Goal: Task Accomplishment & Management: Manage account settings

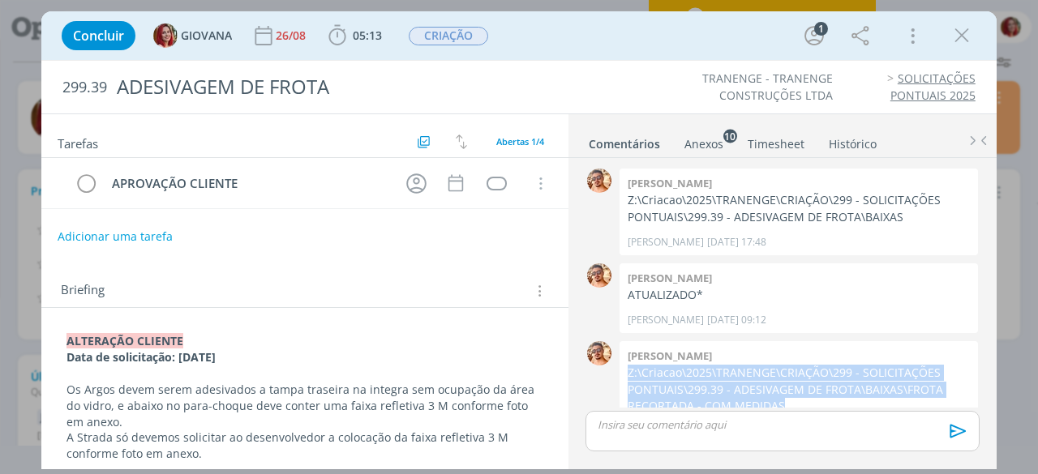
scroll to position [39, 0]
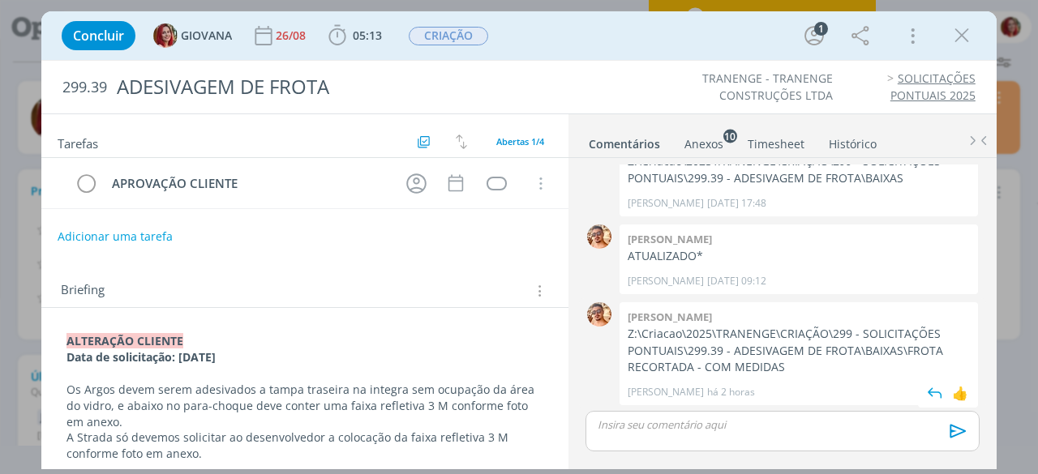
click at [684, 377] on div "Victor M. há 2 horas 👍" at bounding box center [799, 388] width 342 height 23
click at [496, 184] on div "dialog" at bounding box center [496, 184] width 20 height 14
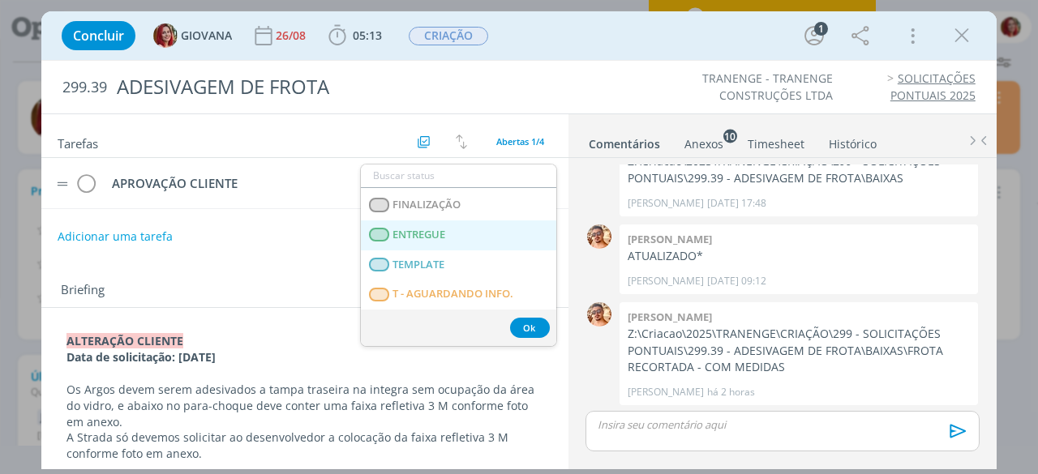
scroll to position [243, 0]
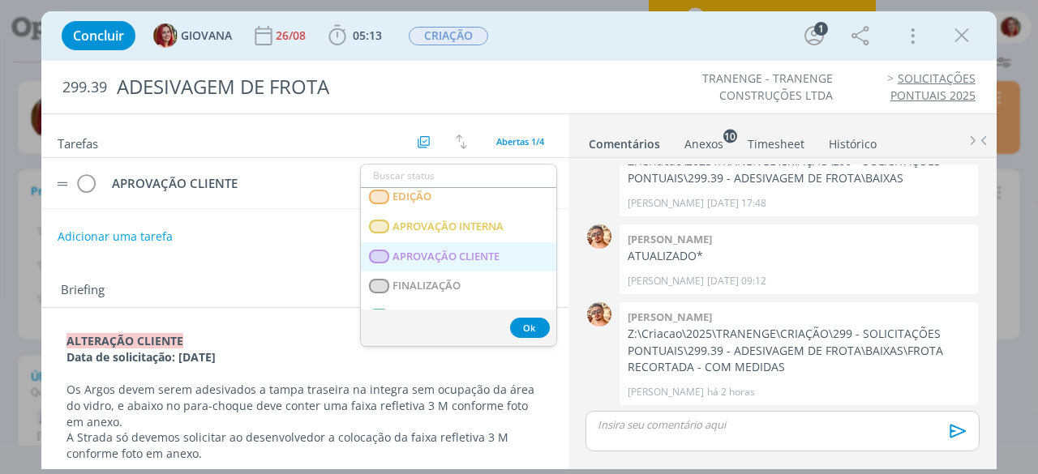
click at [469, 252] on span "APROVAÇÃO CLIENTE" at bounding box center [446, 257] width 107 height 13
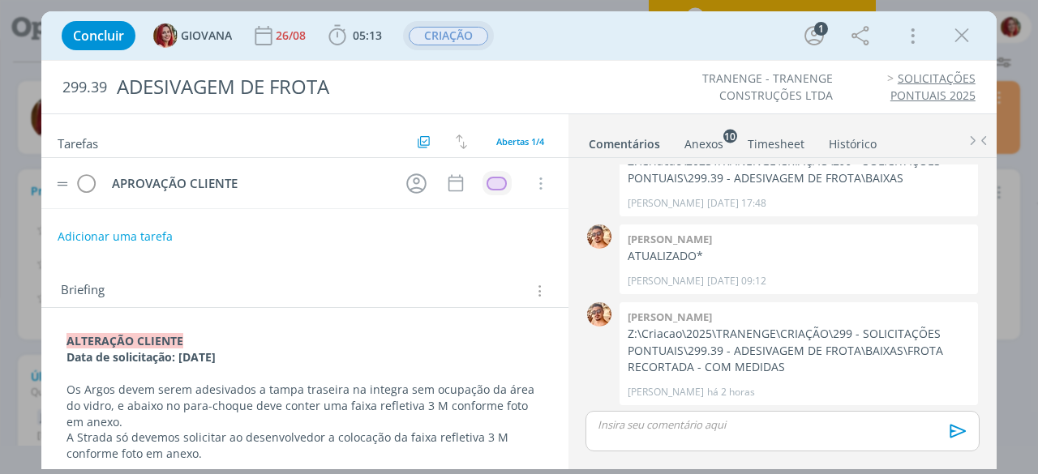
click at [475, 39] on span "CRIAÇÃO" at bounding box center [448, 36] width 79 height 19
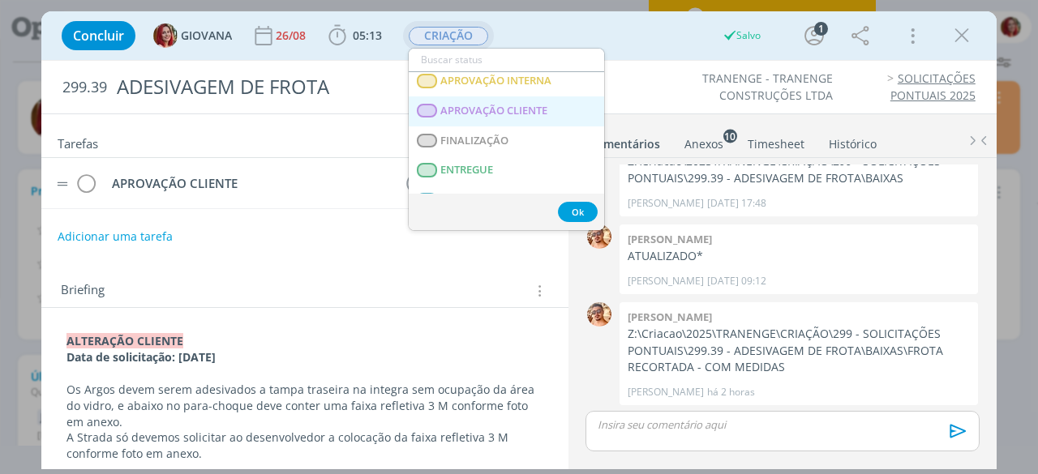
click at [490, 111] on span "APROVAÇÃO CLIENTE" at bounding box center [494, 111] width 107 height 13
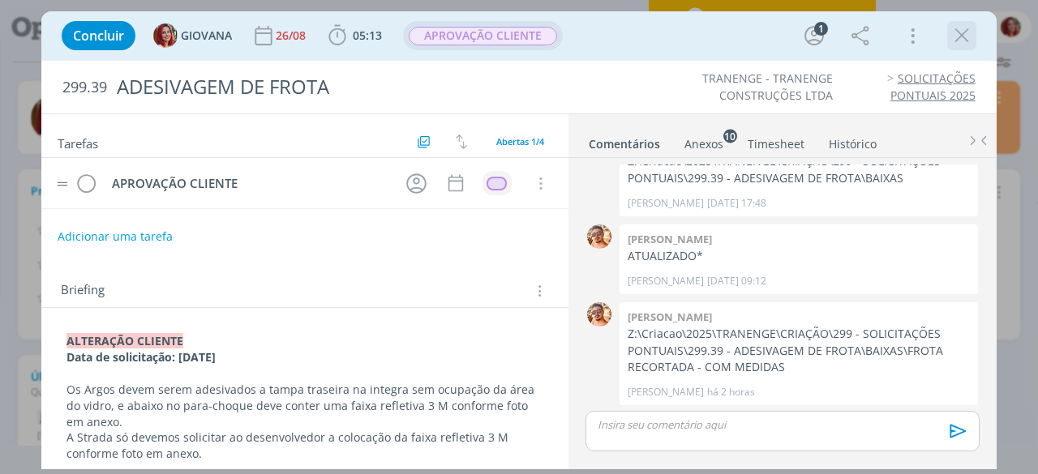
click at [965, 38] on icon "dialog" at bounding box center [961, 36] width 24 height 24
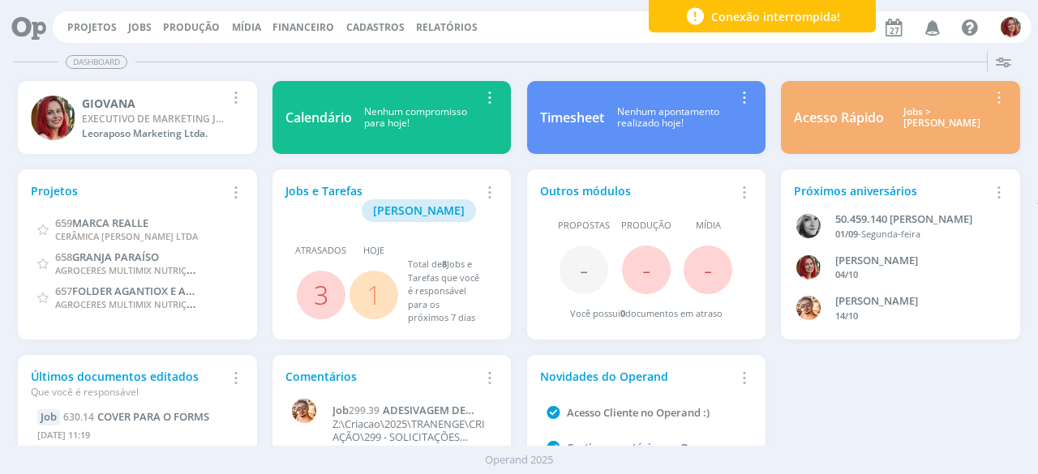
click at [30, 19] on icon at bounding box center [22, 27] width 33 height 32
click at [79, 20] on link "Projetos" at bounding box center [91, 27] width 49 height 14
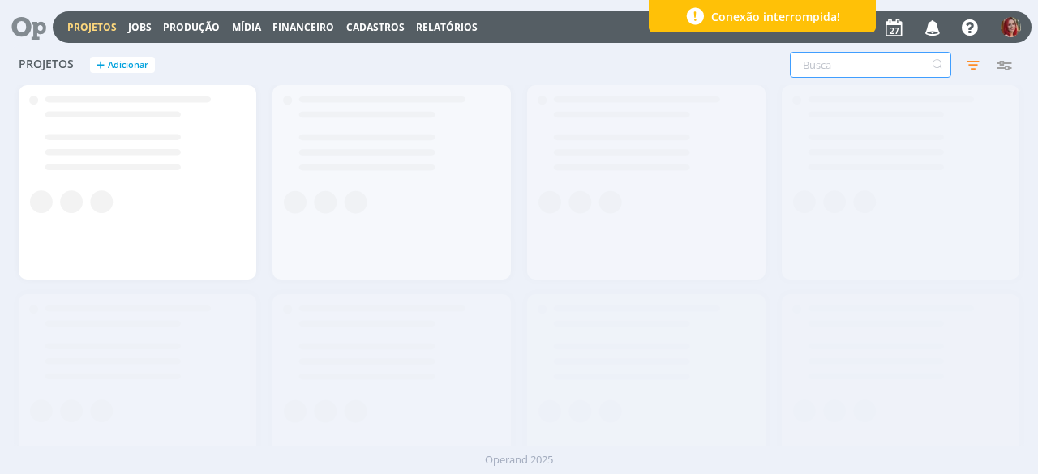
click at [902, 66] on input "text" at bounding box center [870, 65] width 161 height 26
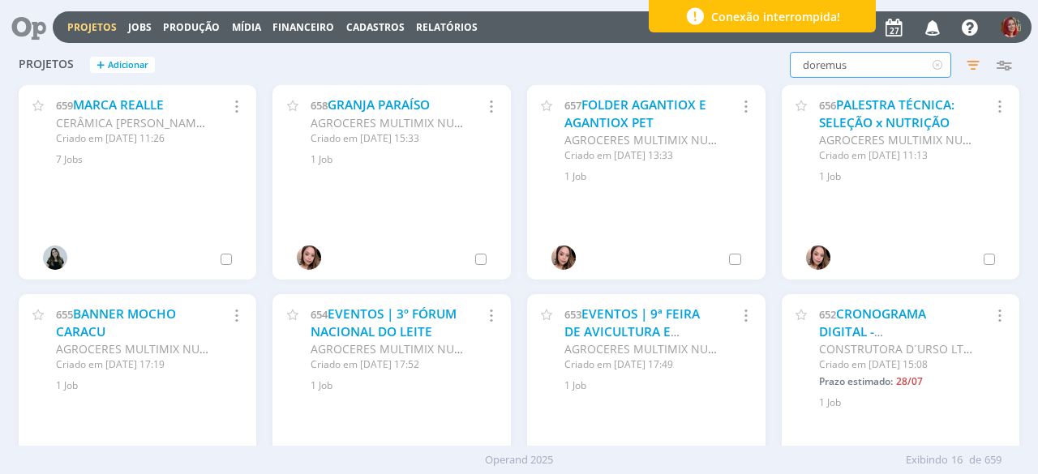
type input "doremus"
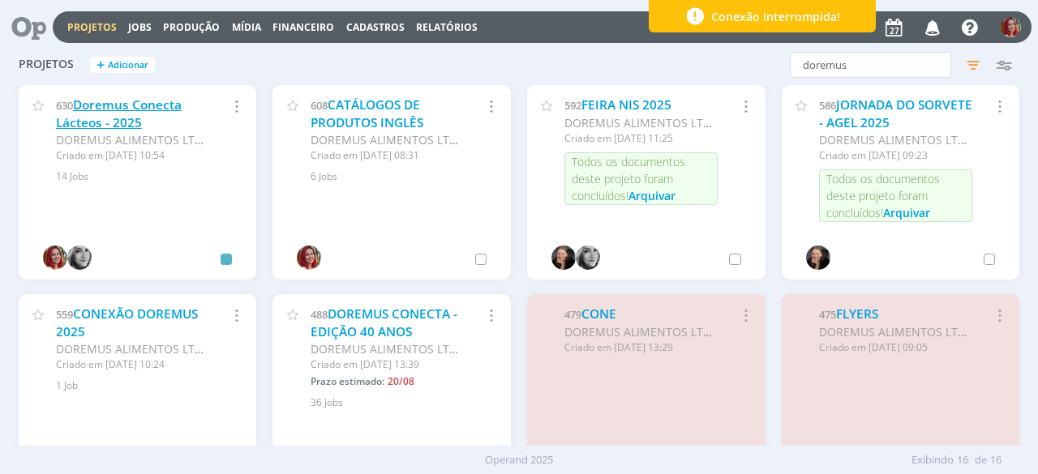
click at [134, 115] on link "Doremus Conecta Lácteos - 2025" at bounding box center [119, 113] width 126 height 35
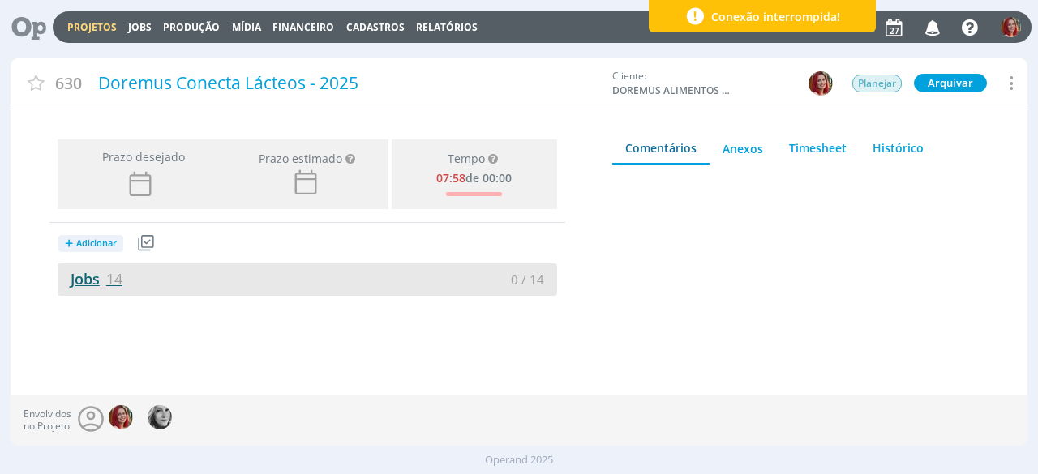
click at [81, 277] on link "Jobs 14" at bounding box center [90, 278] width 65 height 19
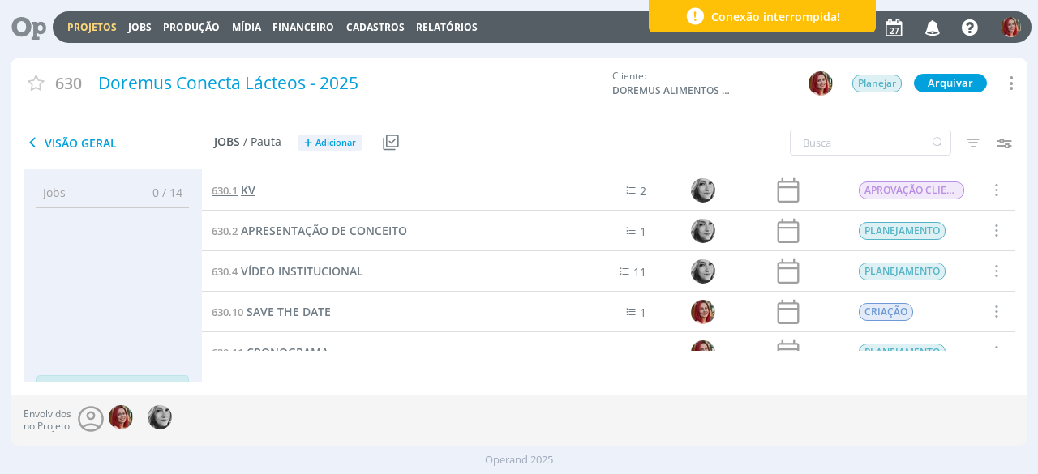
click at [233, 183] on span "630.1" at bounding box center [225, 190] width 26 height 15
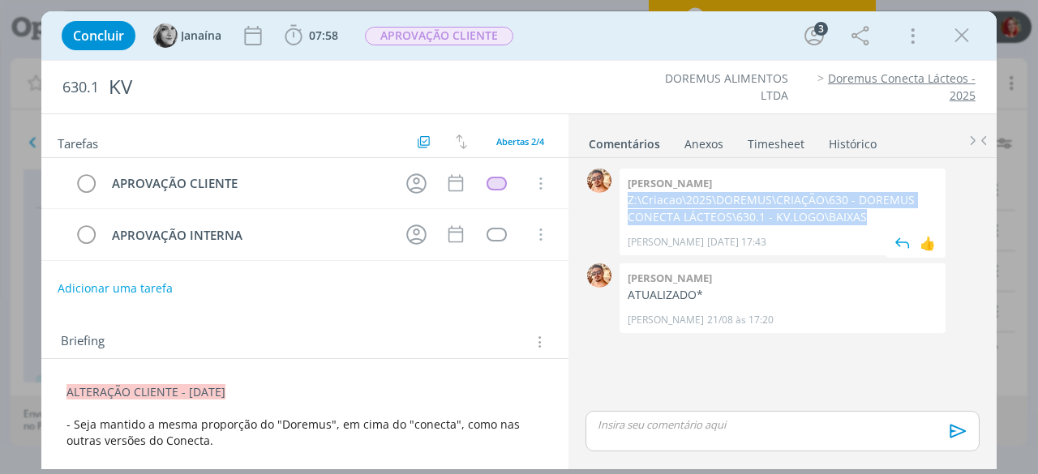
drag, startPoint x: 856, startPoint y: 215, endPoint x: 627, endPoint y: 192, distance: 230.6
click at [628, 192] on p "Z:\Criacao\2025\DOREMUS\CRIAÇÃO\630 - DOREMUS CONECTA LÁCTEOS\630.1 - KV.LOGO\B…" at bounding box center [783, 208] width 310 height 33
copy p "Z:\Criacao\2025\DOREMUS\CRIAÇÃO\630 - DOREMUS CONECTA LÁCTEOS\630.1 - KV.LOGO\B…"
click at [705, 208] on p "Z:\Criacao\2025\DOREMUS\CRIAÇÃO\630 - DOREMUS CONECTA LÁCTEOS\630.1 - KV.LOGO\B…" at bounding box center [783, 208] width 310 height 33
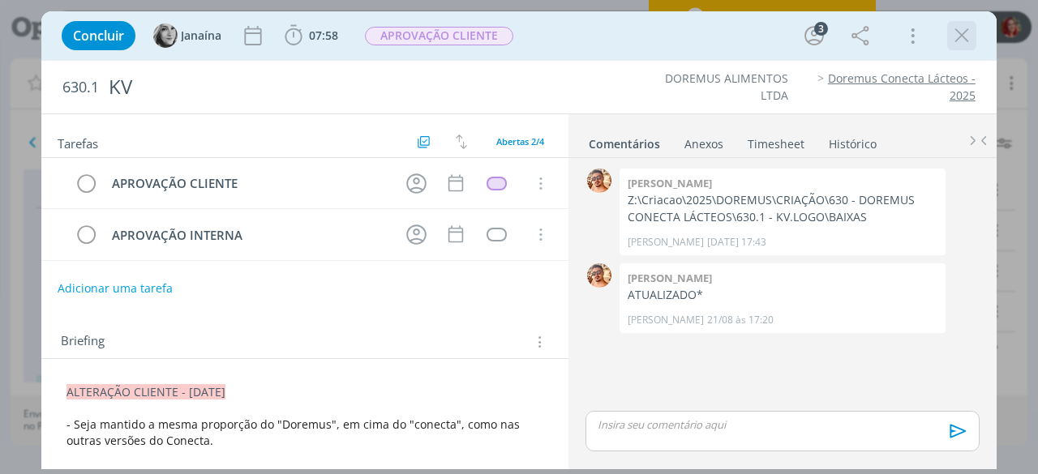
click at [964, 33] on icon "dialog" at bounding box center [961, 36] width 24 height 24
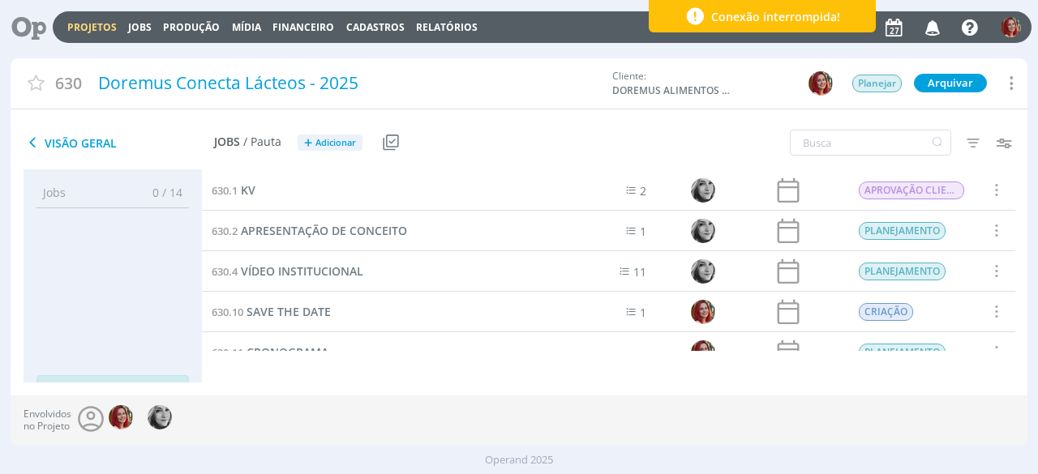
click at [40, 19] on icon at bounding box center [22, 27] width 33 height 32
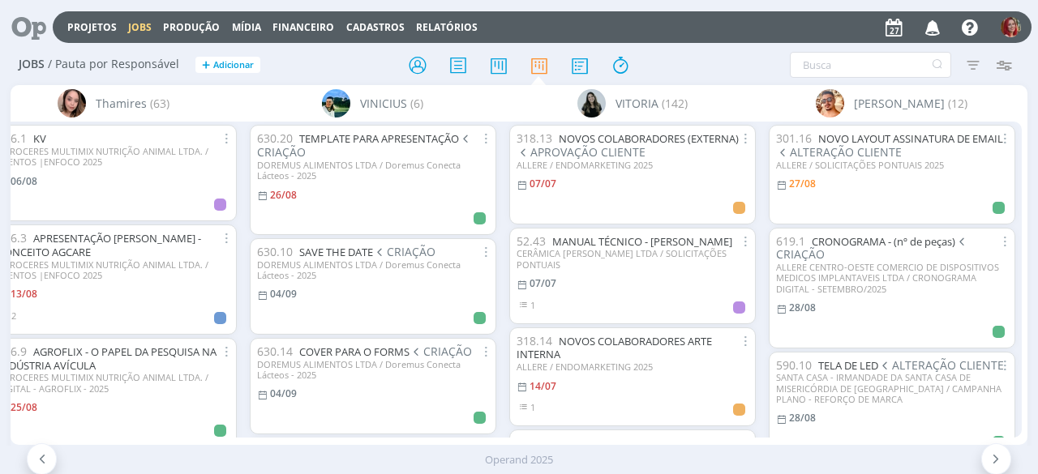
click at [944, 25] on icon "button" at bounding box center [933, 27] width 28 height 28
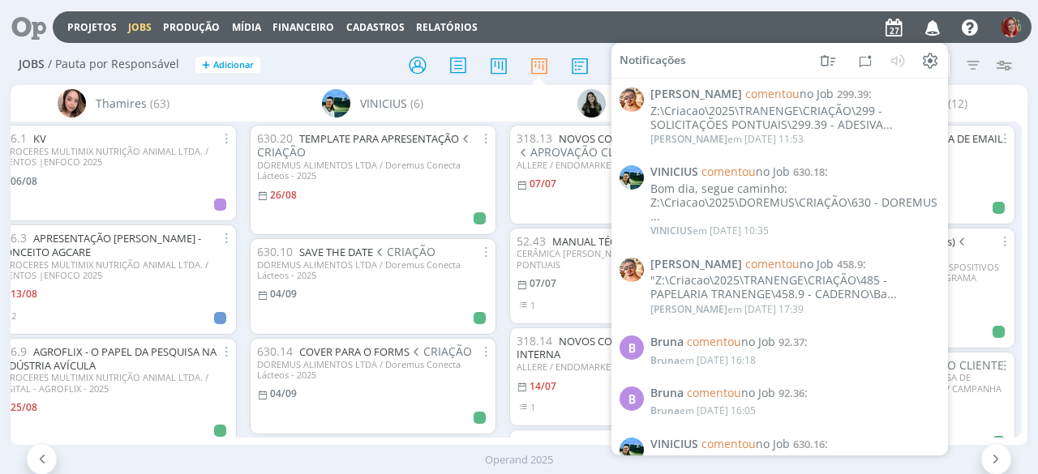
click at [624, 28] on div "Projetos Jobs Produção Mídia Financeiro Cadastros Relatórios Notificações Victo…" at bounding box center [542, 27] width 979 height 32
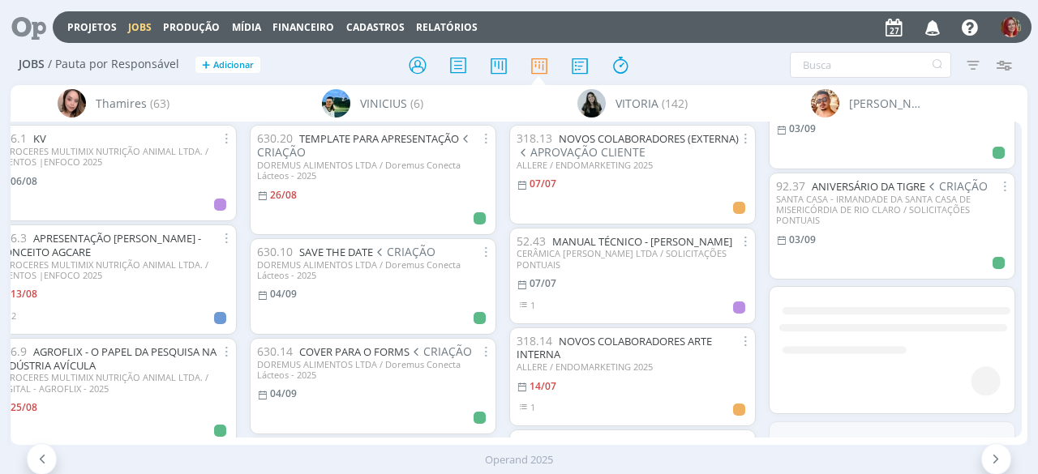
scroll to position [768, 0]
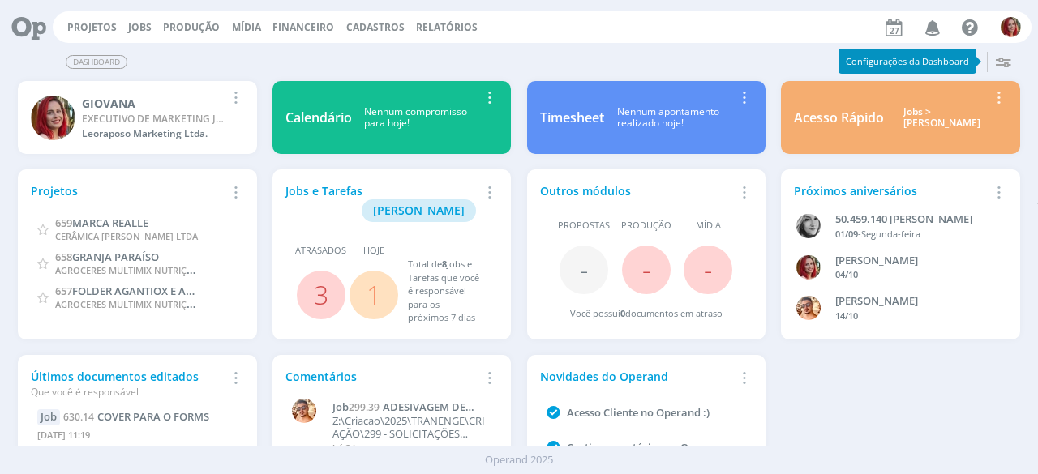
click at [927, 24] on icon "button" at bounding box center [933, 27] width 28 height 28
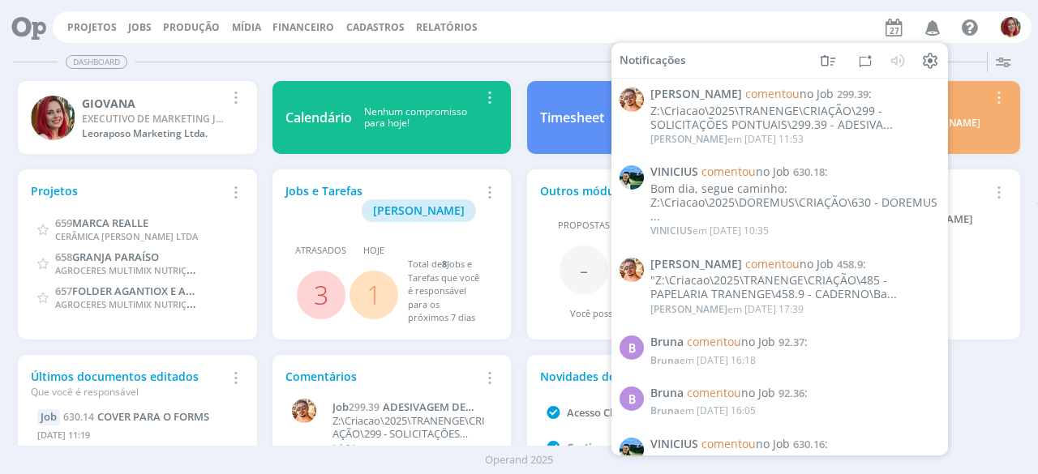
click at [725, 7] on div "Projetos Jobs Produção Mídia Financeiro Cadastros Relatórios Notificações Victo…" at bounding box center [518, 25] width 1025 height 39
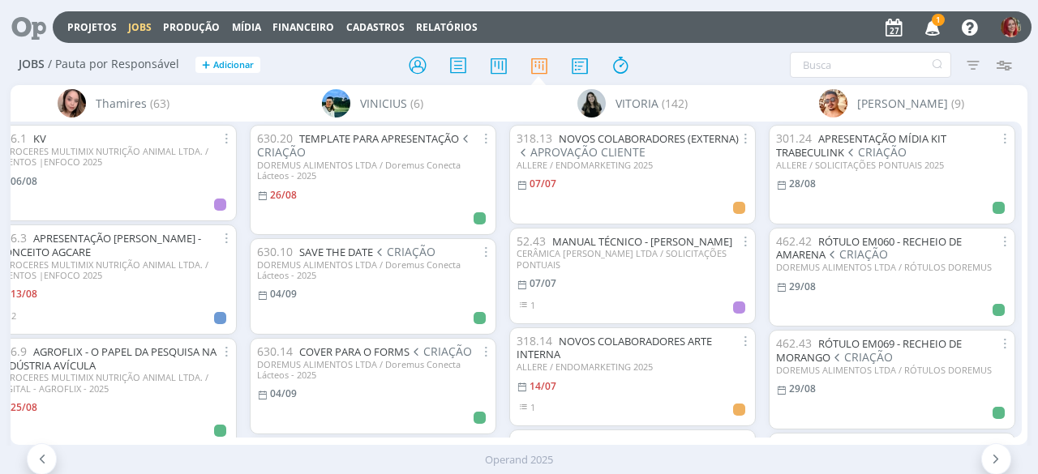
click at [934, 28] on icon "button" at bounding box center [933, 27] width 28 height 28
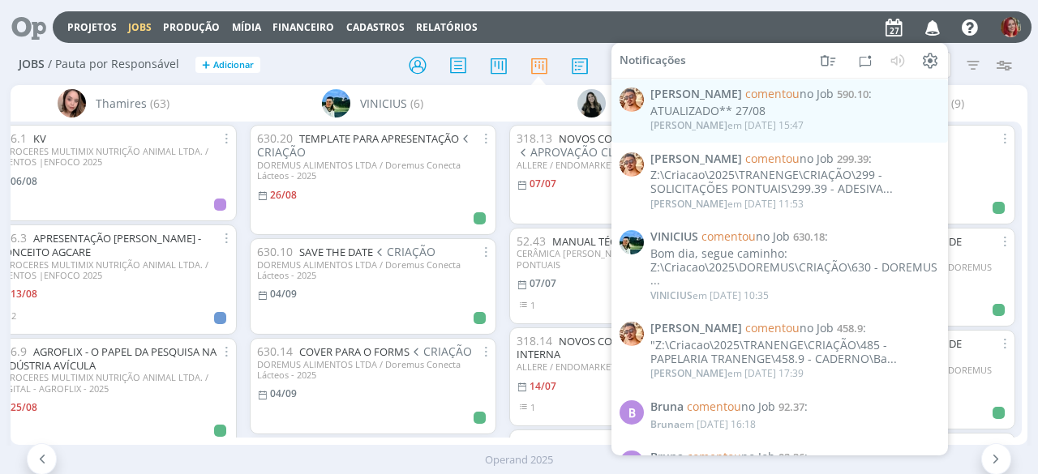
click at [331, 69] on h2 "Jobs / Pauta por Responsável + Adicionar" at bounding box center [180, 62] width 323 height 34
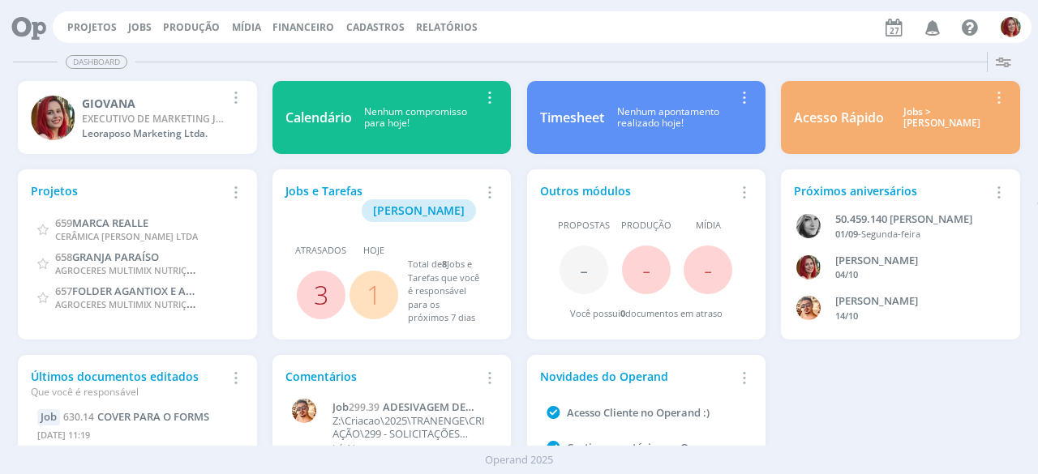
click at [323, 278] on link "3" at bounding box center [321, 294] width 15 height 35
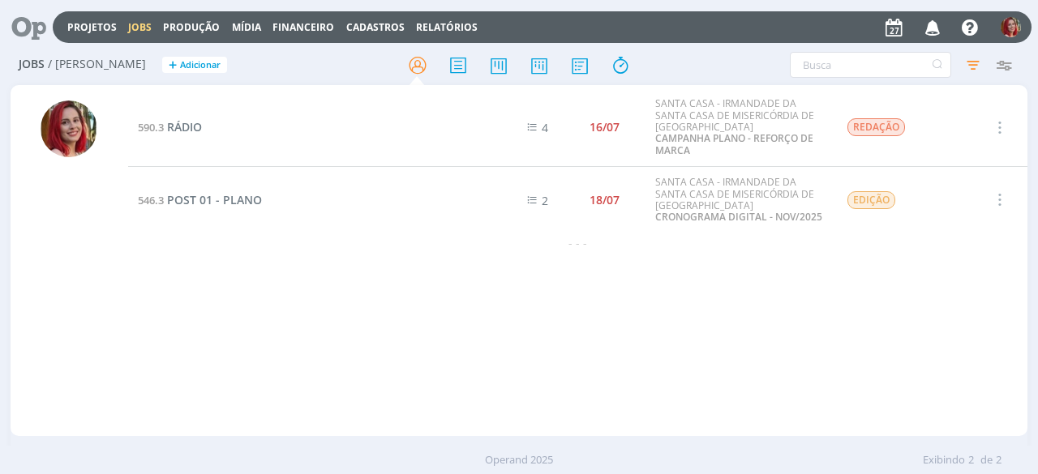
click at [24, 33] on icon at bounding box center [22, 27] width 33 height 32
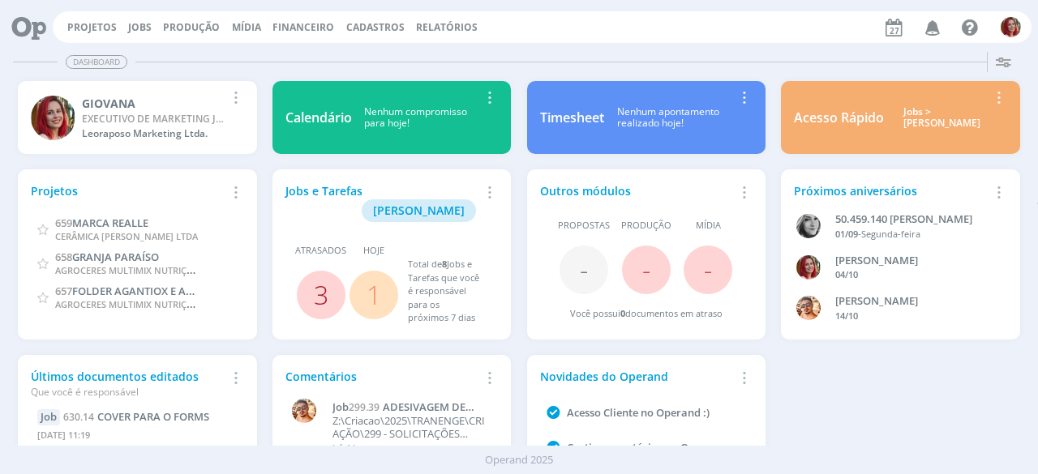
click at [316, 277] on link "3" at bounding box center [321, 294] width 15 height 35
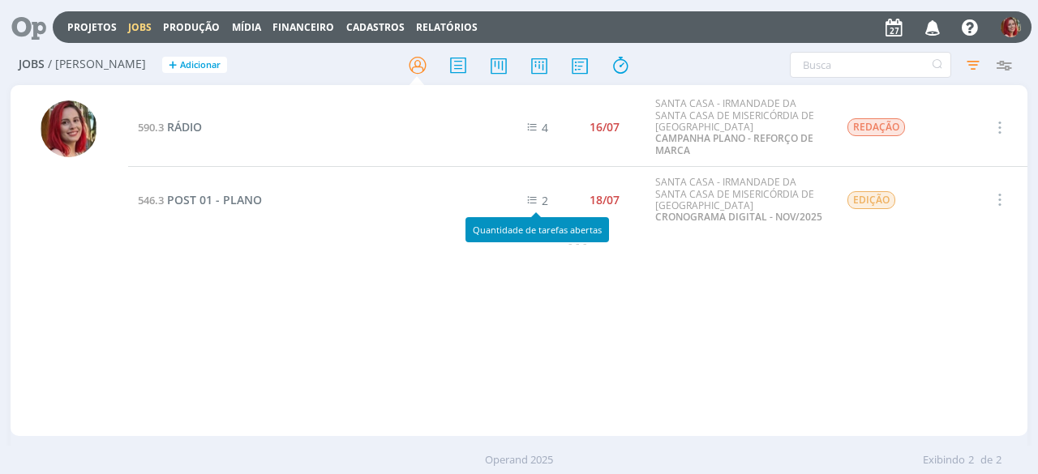
click at [532, 199] on icon at bounding box center [532, 200] width 18 height 18
click at [32, 14] on icon at bounding box center [22, 27] width 33 height 32
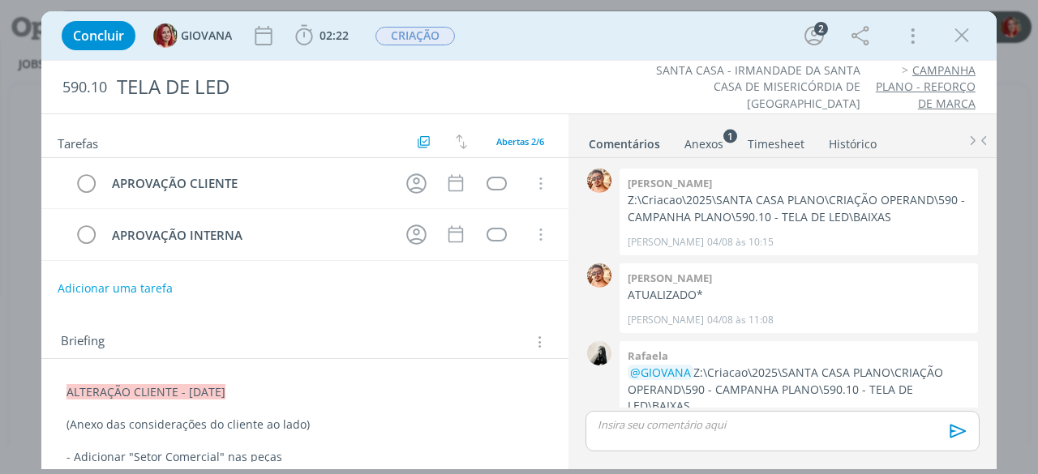
scroll to position [133, 0]
